Goal: Information Seeking & Learning: Learn about a topic

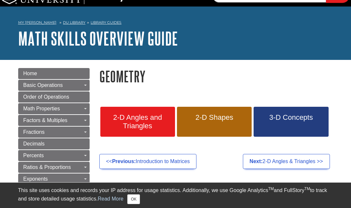
scroll to position [13, 0]
drag, startPoint x: 158, startPoint y: 57, endPoint x: 345, endPoint y: 70, distance: 187.4
drag, startPoint x: 225, startPoint y: 153, endPoint x: 232, endPoint y: 205, distance: 51.8
click at [225, 154] on ul "<< Previous: Introduction to Matrices Next: 2-D Angles & Triangles >>" at bounding box center [216, 161] width 234 height 15
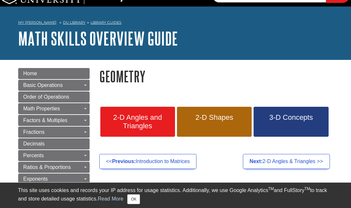
click at [334, 138] on div "2-D Angles and Triangles 2-D Shapes 3-D Concepts" at bounding box center [217, 124] width 244 height 51
click at [345, 27] on div "My Davenport DU Library Library Guides Math Skills Overview Guide Geometry Sear…" at bounding box center [175, 33] width 351 height 53
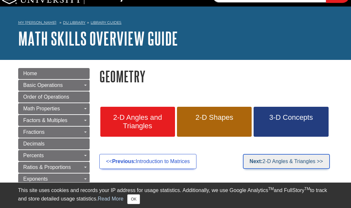
click at [262, 160] on link "Next: 2-D Angles & Triangles >>" at bounding box center [286, 161] width 87 height 15
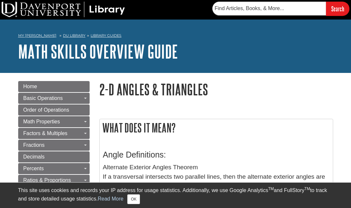
click at [336, 50] on div "My [PERSON_NAME] DU Library Library Guides Math Skills Overview Guide 2-D Angle…" at bounding box center [175, 46] width 351 height 53
click at [258, 159] on h3 "Angle Definitions:" at bounding box center [216, 154] width 227 height 9
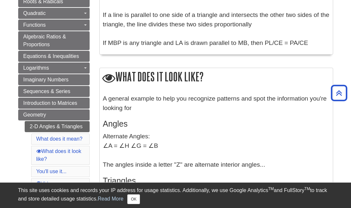
scroll to position [299, 0]
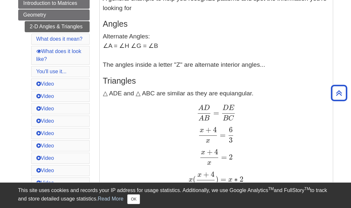
scroll to position [455, 0]
